Goal: Information Seeking & Learning: Compare options

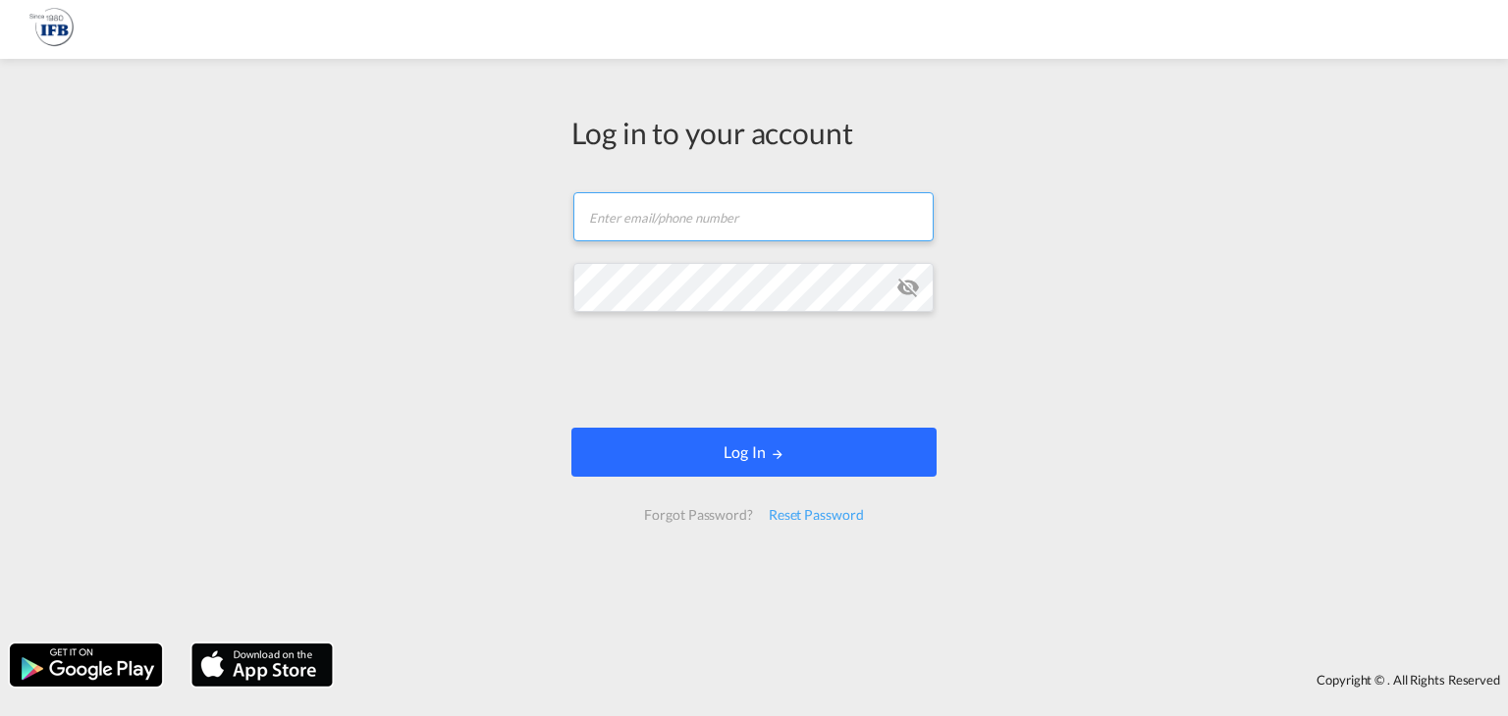
type input "[EMAIL_ADDRESS][DOMAIN_NAME]"
click at [744, 456] on button "Log In" at bounding box center [753, 452] width 365 height 49
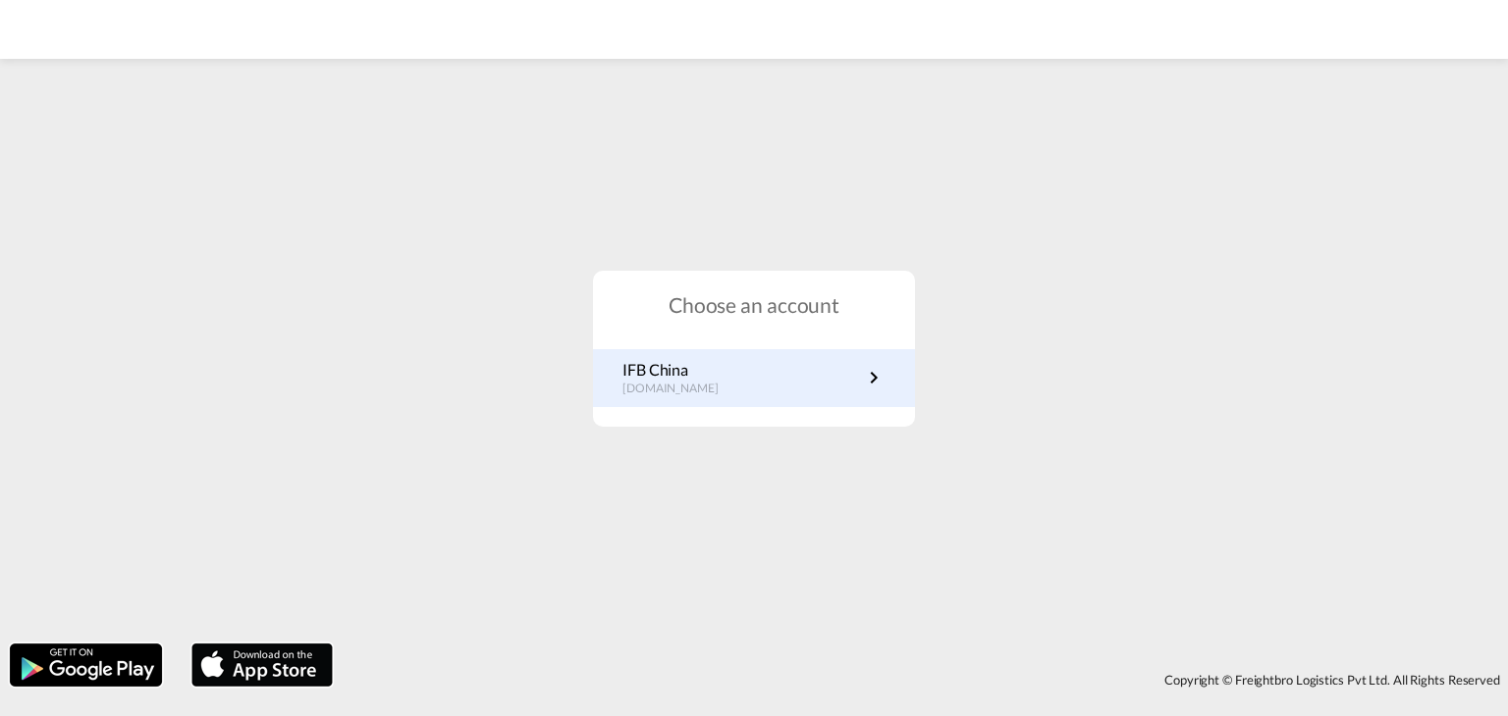
click at [738, 390] on link "IFB China [DOMAIN_NAME]" at bounding box center [753, 378] width 263 height 38
